Goal: Find specific page/section: Find specific page/section

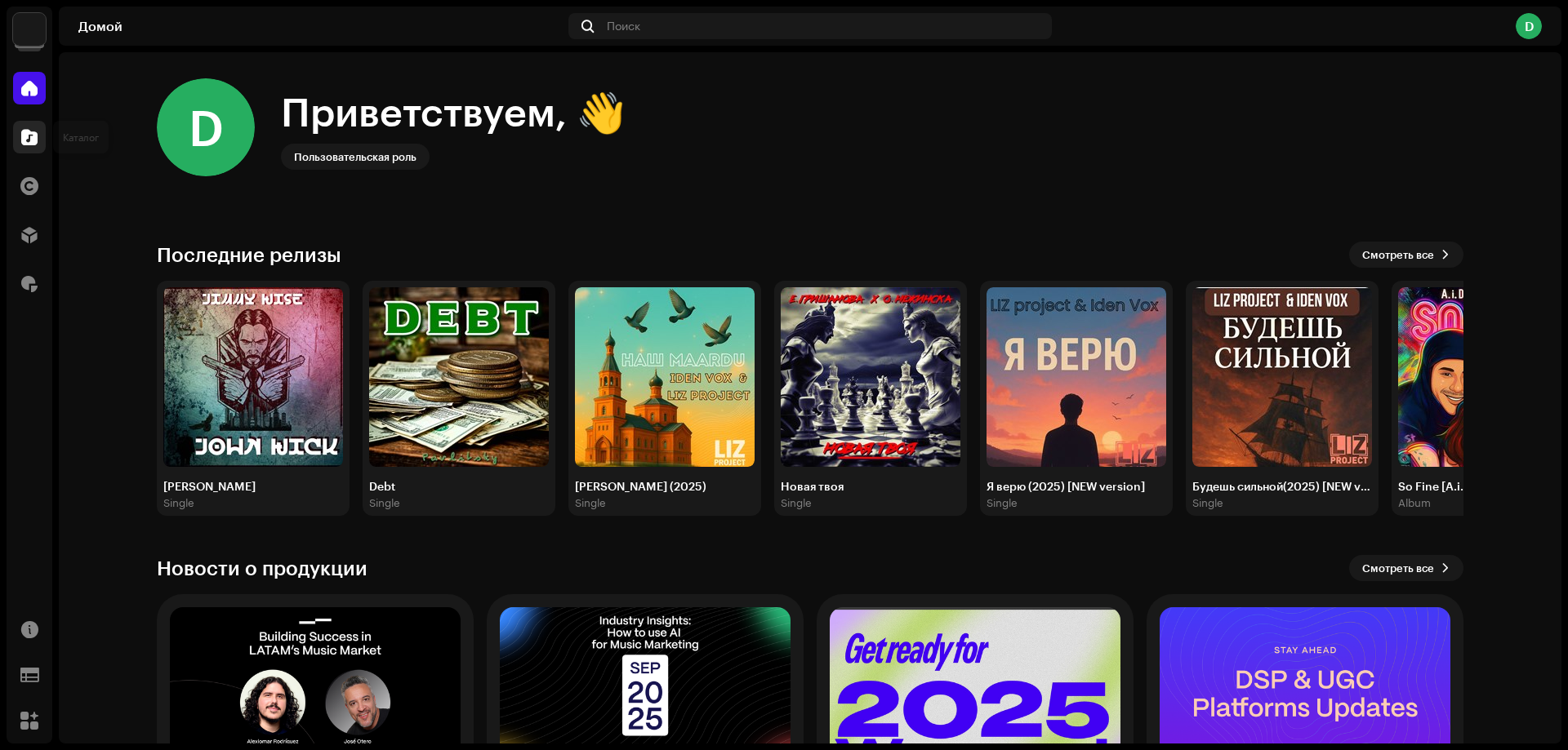
click at [28, 138] on span at bounding box center [29, 137] width 16 height 13
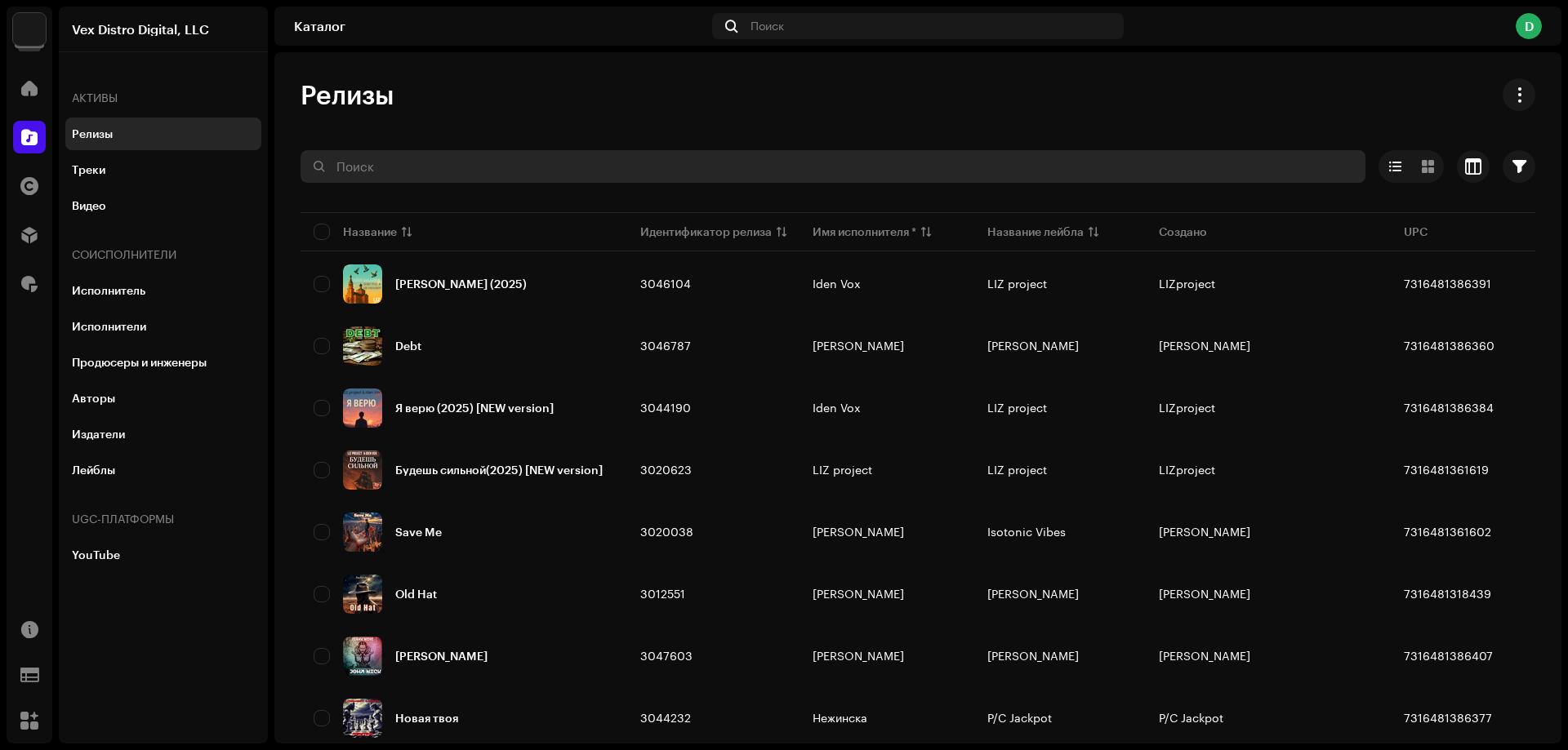
click at [345, 162] on input "text" at bounding box center [833, 166] width 1065 height 33
paste input "K1L7D4"
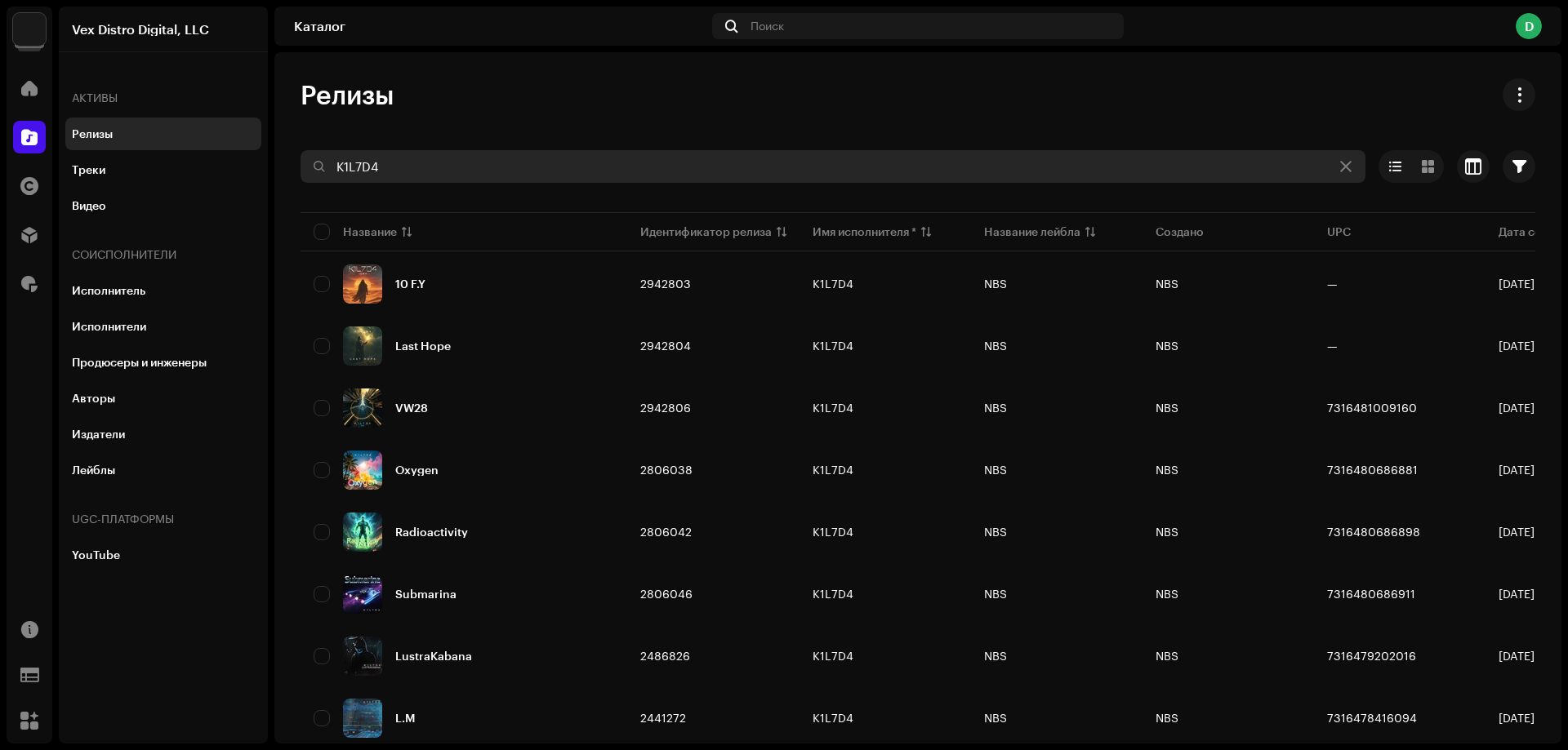
type input "K1L7D4"
drag, startPoint x: 396, startPoint y: 164, endPoint x: 310, endPoint y: 167, distance: 86.1
click at [310, 167] on input "K1L7D4" at bounding box center [833, 166] width 1065 height 33
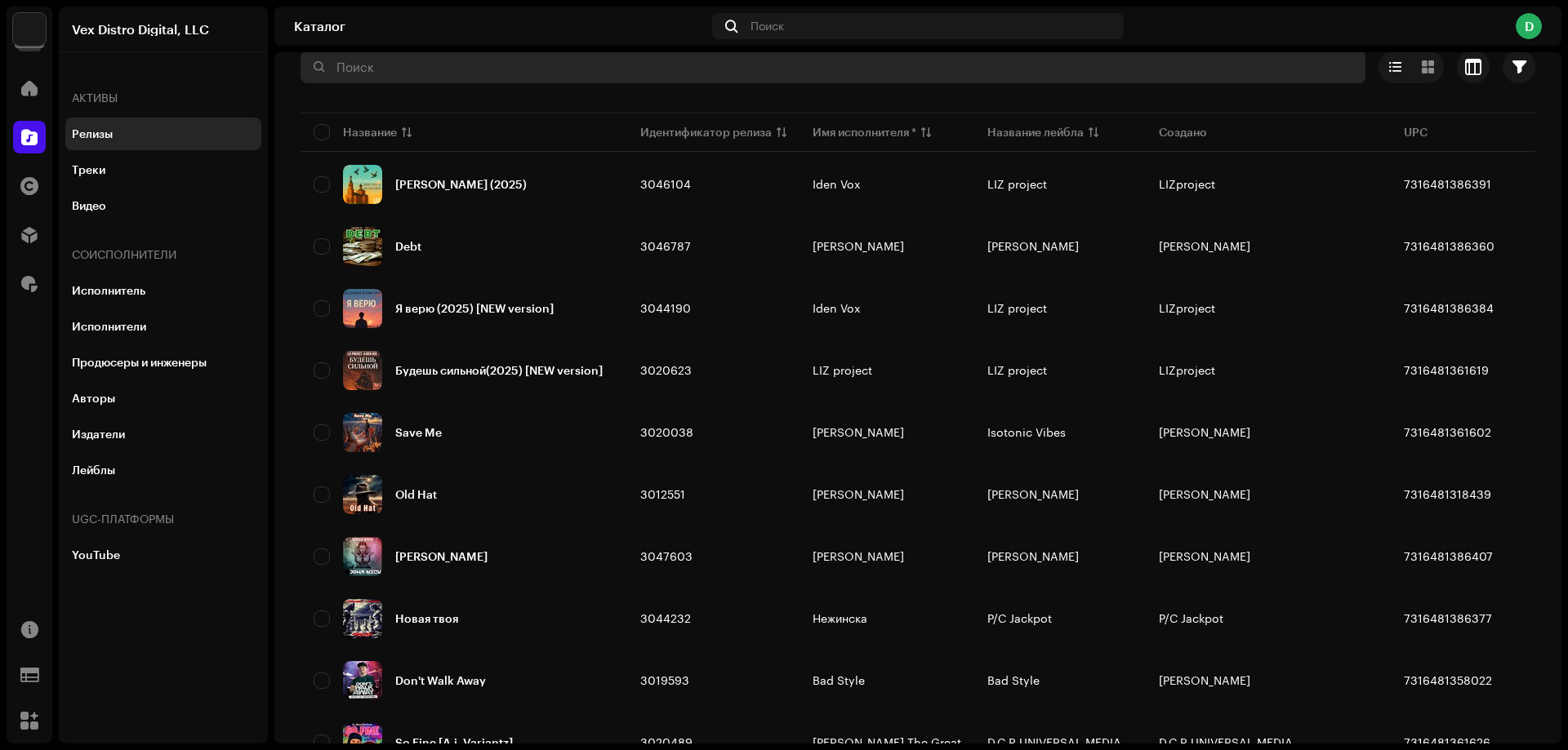
scroll to position [82, 0]
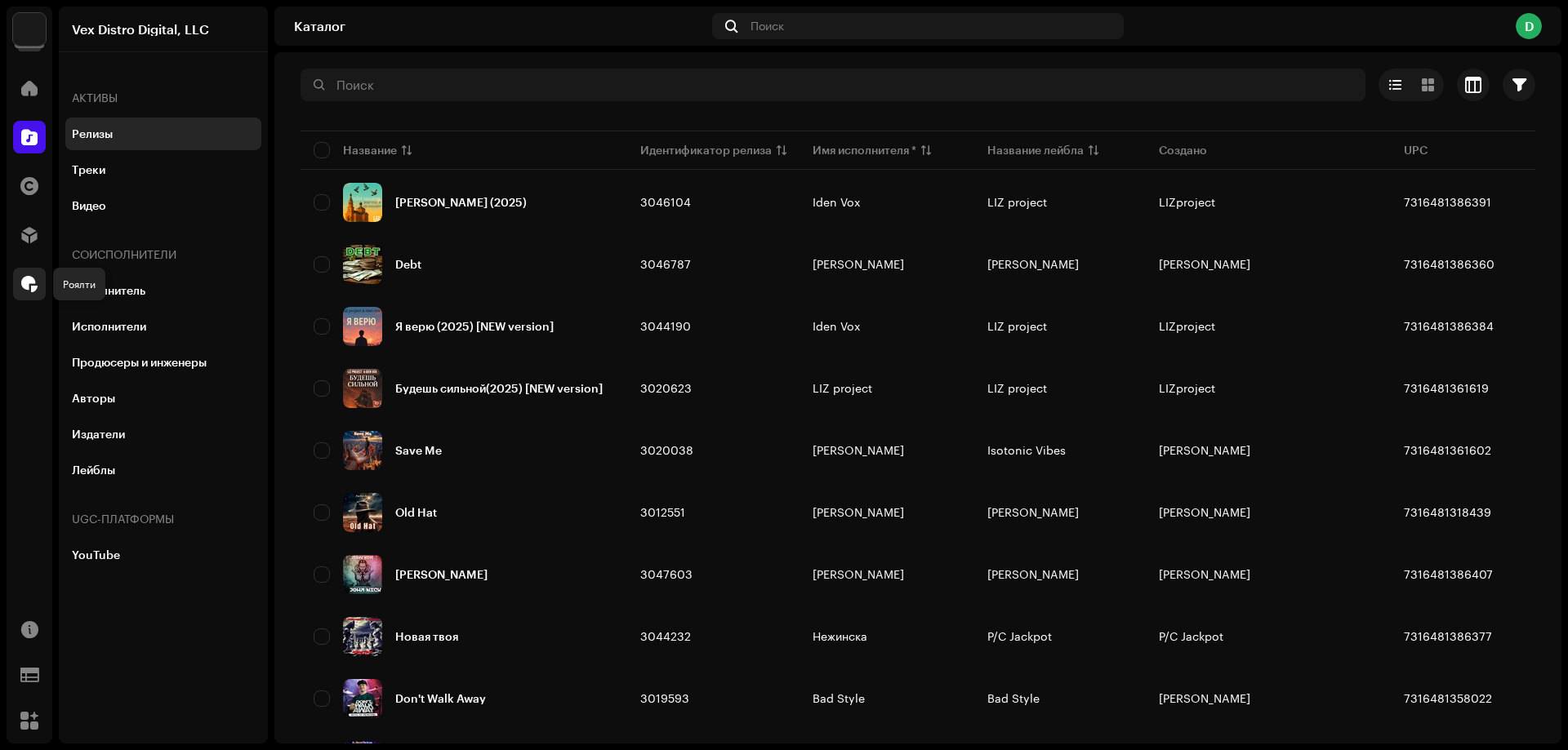
click at [34, 284] on span at bounding box center [29, 284] width 16 height 13
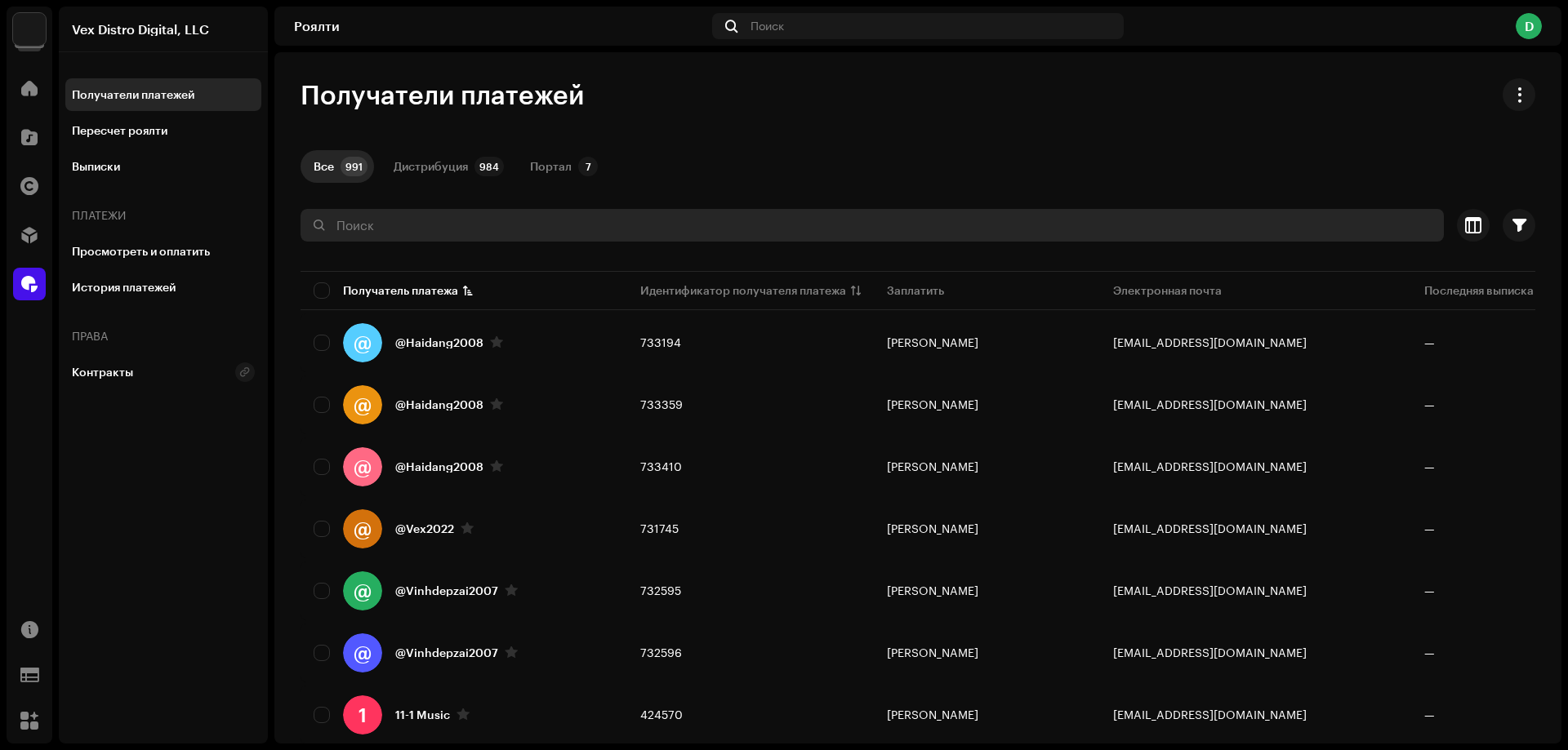
click at [400, 224] on input "text" at bounding box center [872, 226] width 1143 height 33
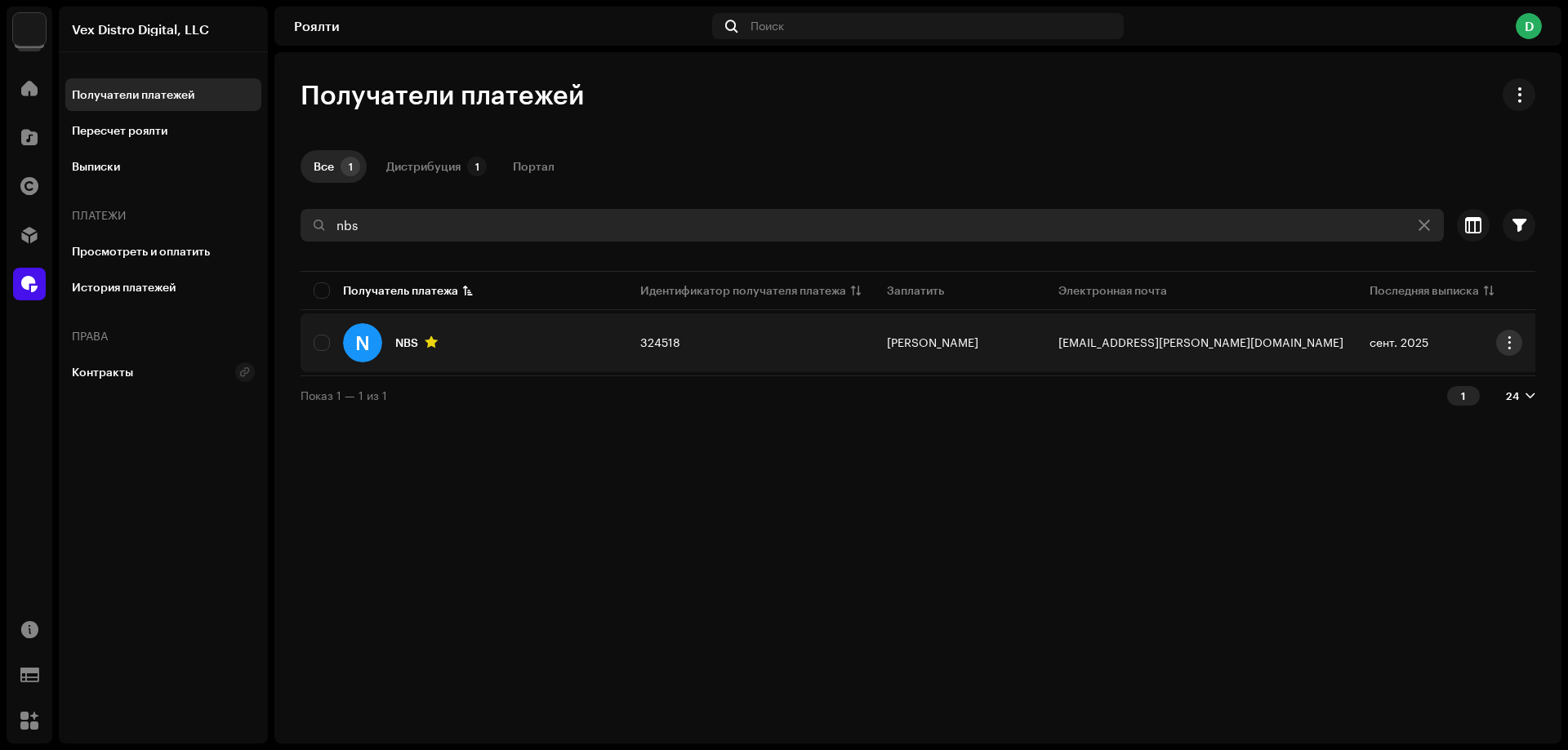
type input "nbs"
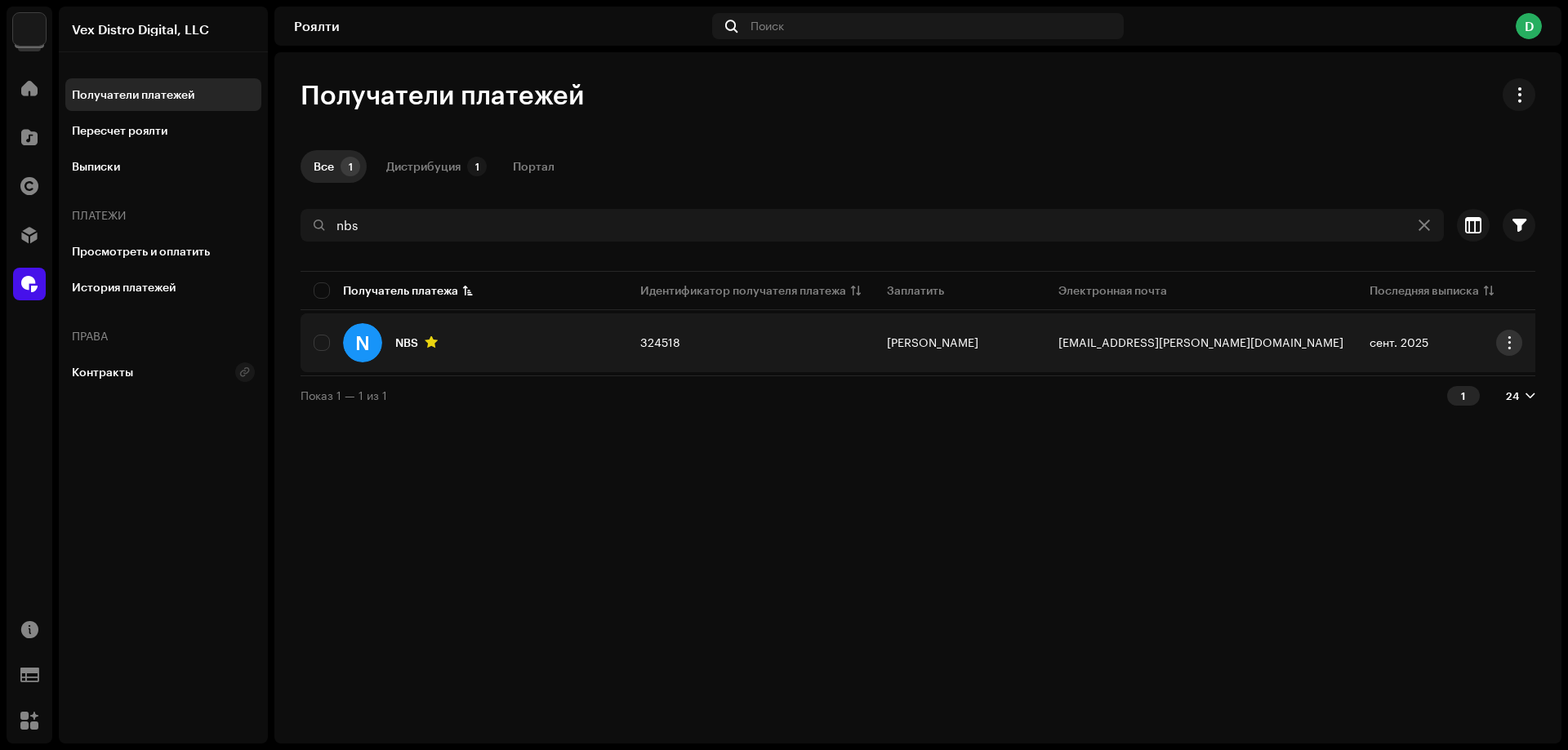
click at [1507, 340] on span "button" at bounding box center [1509, 343] width 12 height 13
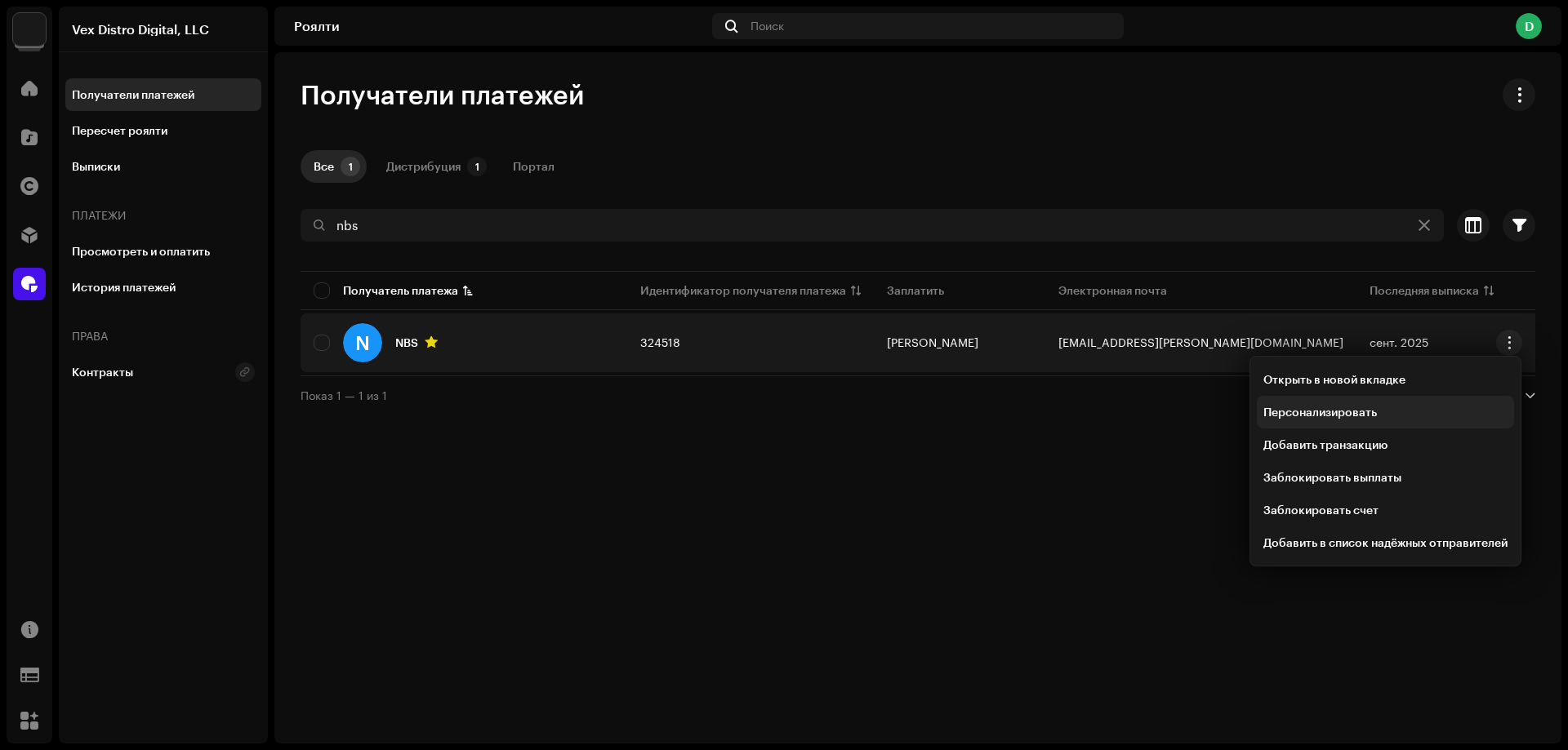
click at [1338, 412] on span "Персонализировать" at bounding box center [1320, 412] width 113 height 13
